Goal: Task Accomplishment & Management: Manage account settings

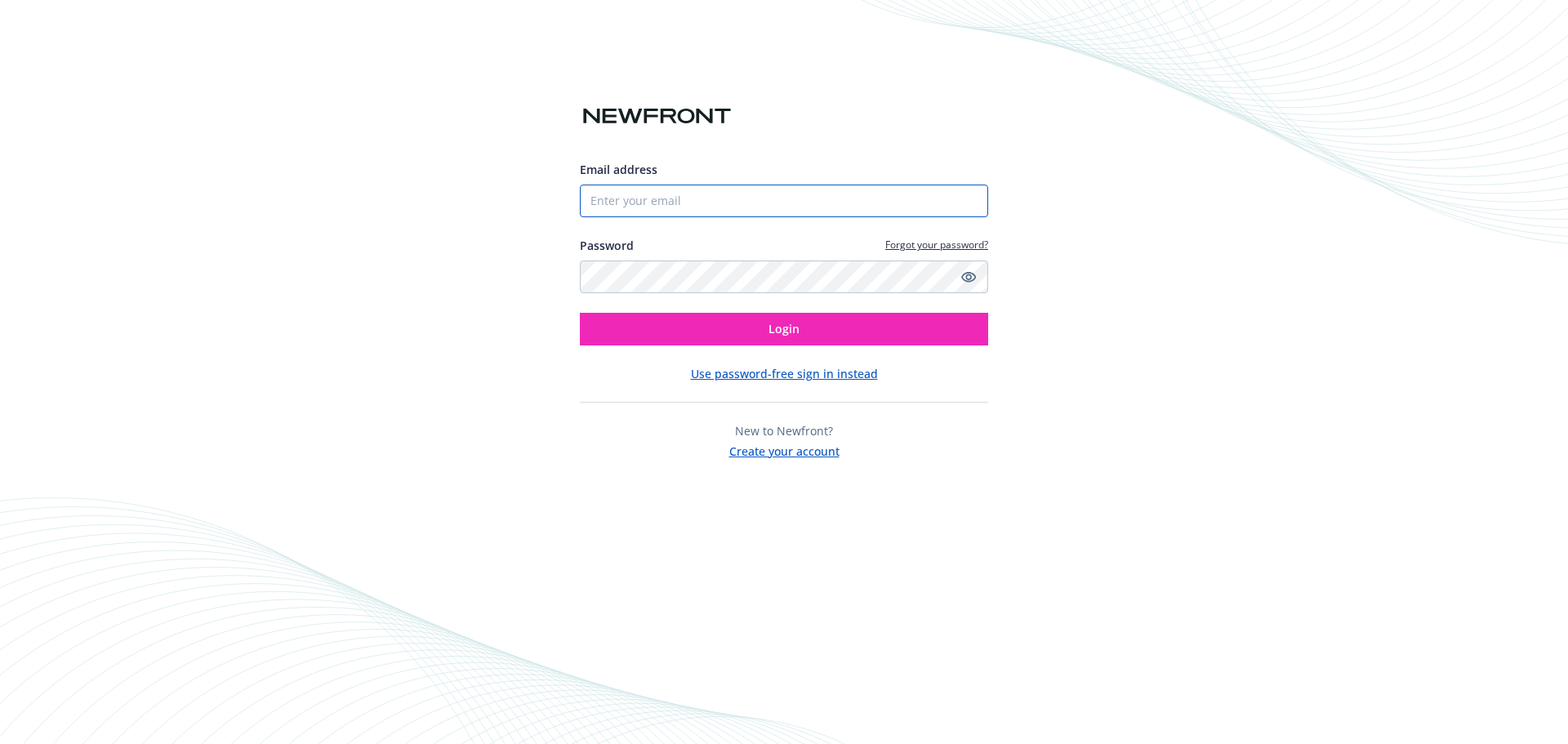
click at [634, 200] on input "Email address" at bounding box center [784, 200] width 409 height 32
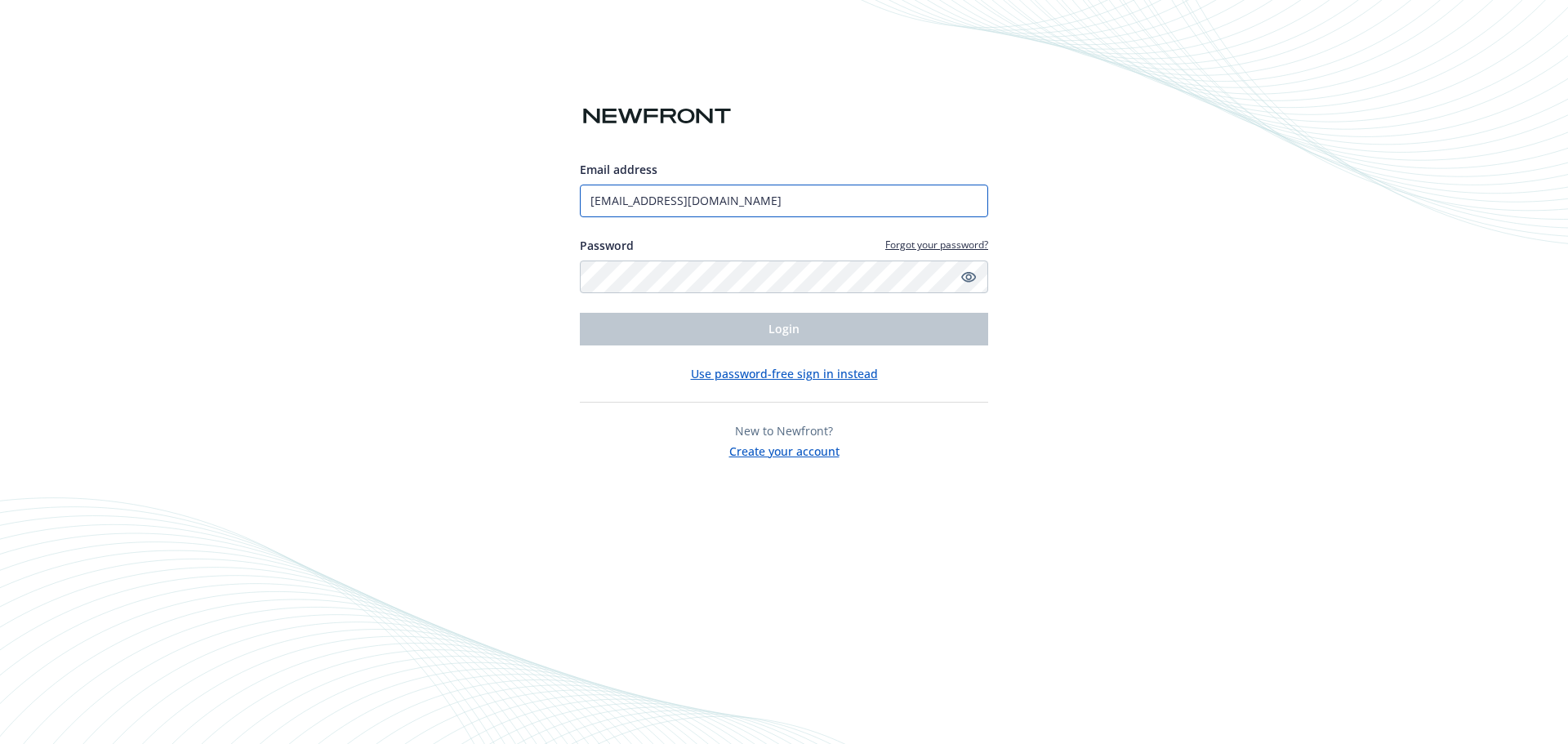
type input "threepinosinc@gmail.com"
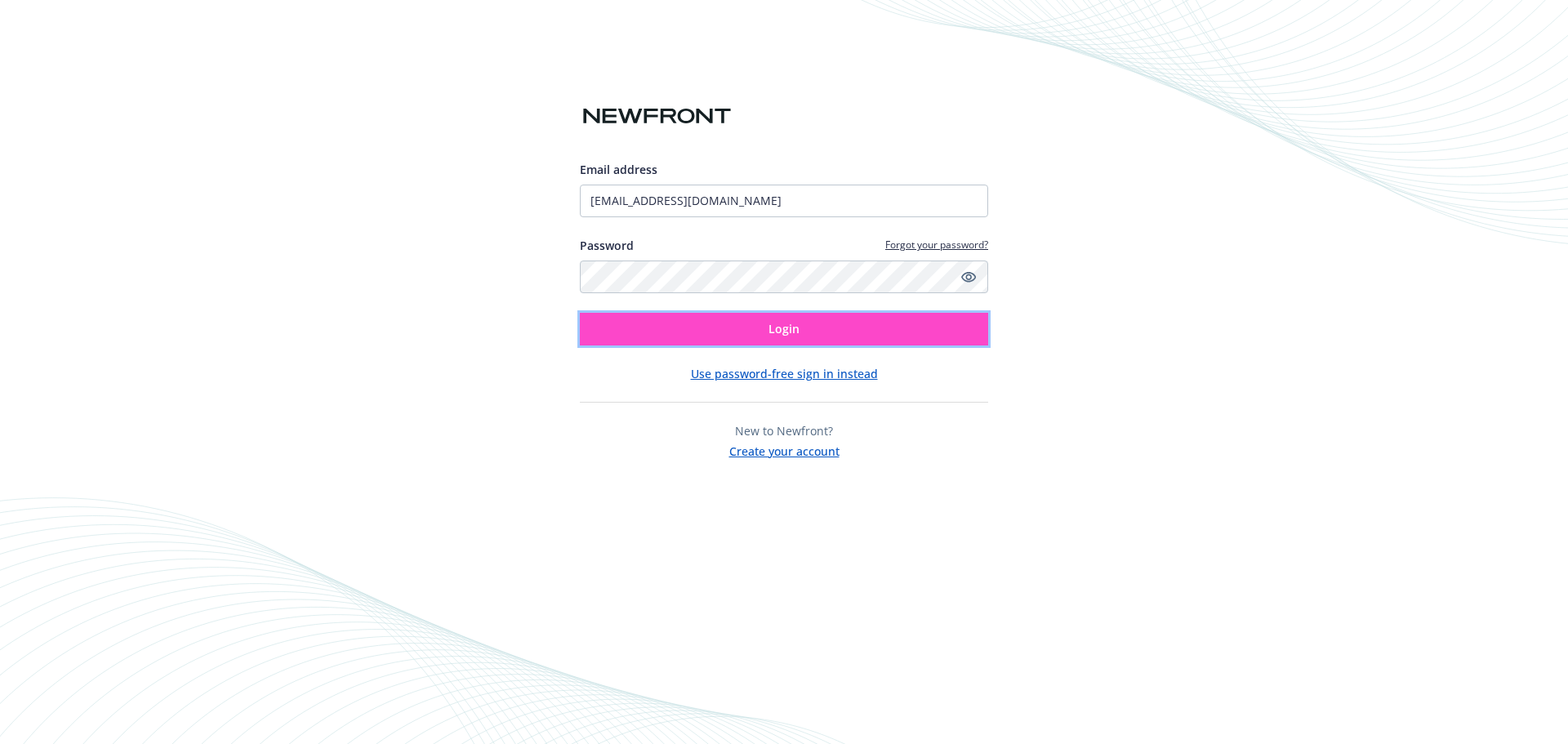
click at [747, 322] on button "Login" at bounding box center [784, 329] width 409 height 32
click at [966, 276] on icon "Show password" at bounding box center [968, 277] width 15 height 11
click at [790, 326] on span "Login" at bounding box center [783, 329] width 31 height 16
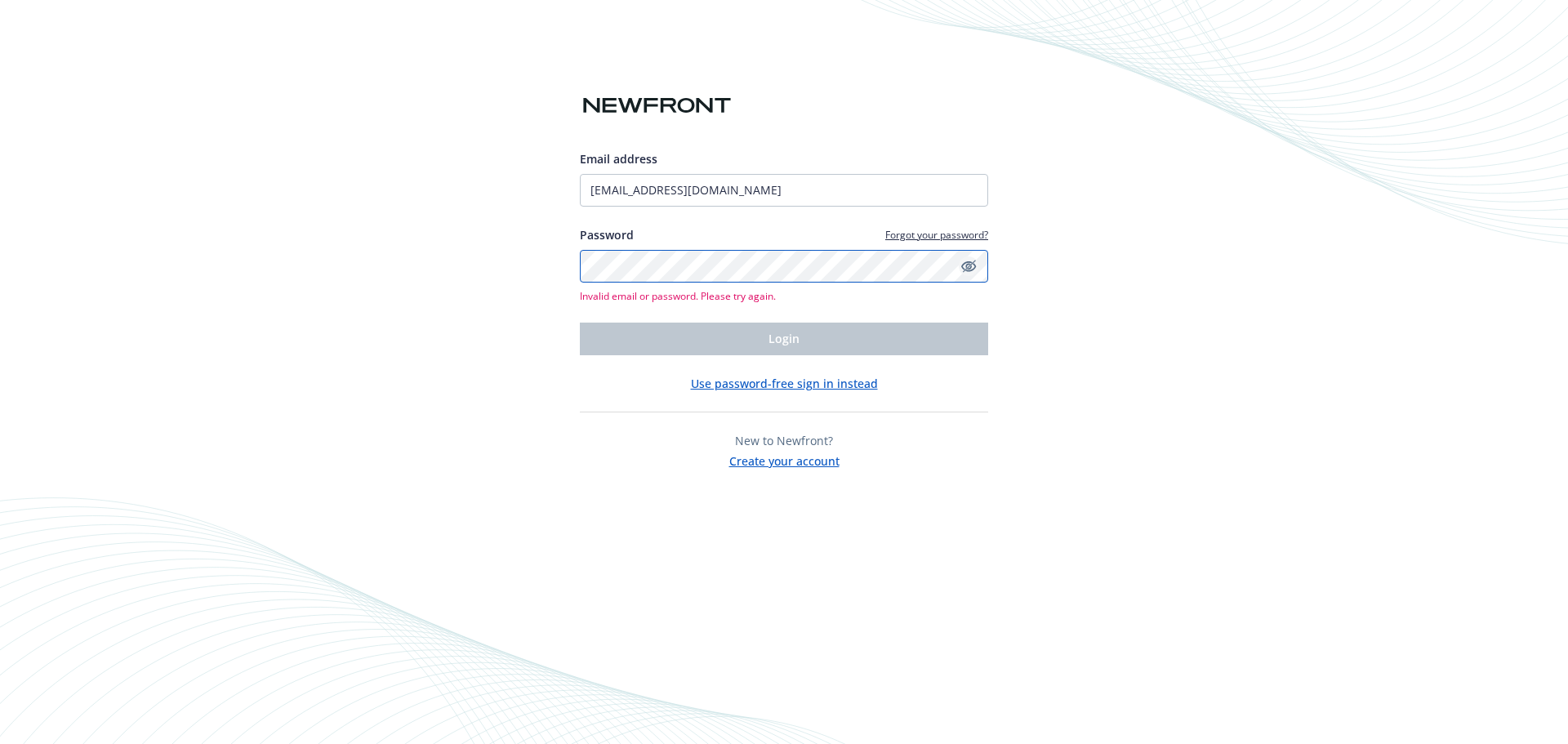
click at [552, 255] on div "Email address threepinosinc@gmail.com Password Forgot your password? Invalid em…" at bounding box center [784, 372] width 1568 height 744
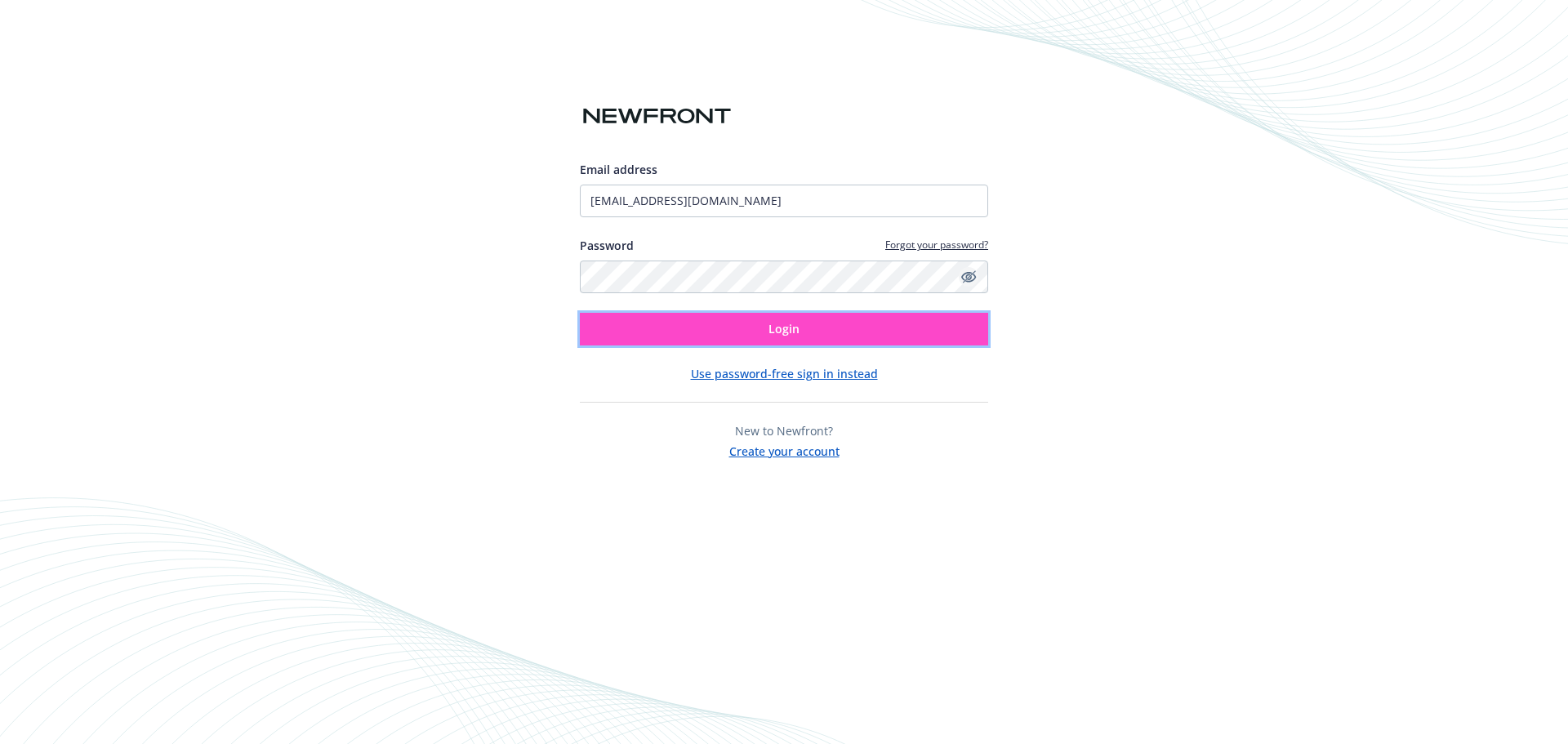
click at [773, 326] on span "Login" at bounding box center [783, 329] width 31 height 16
